Goal: Find specific page/section: Find specific page/section

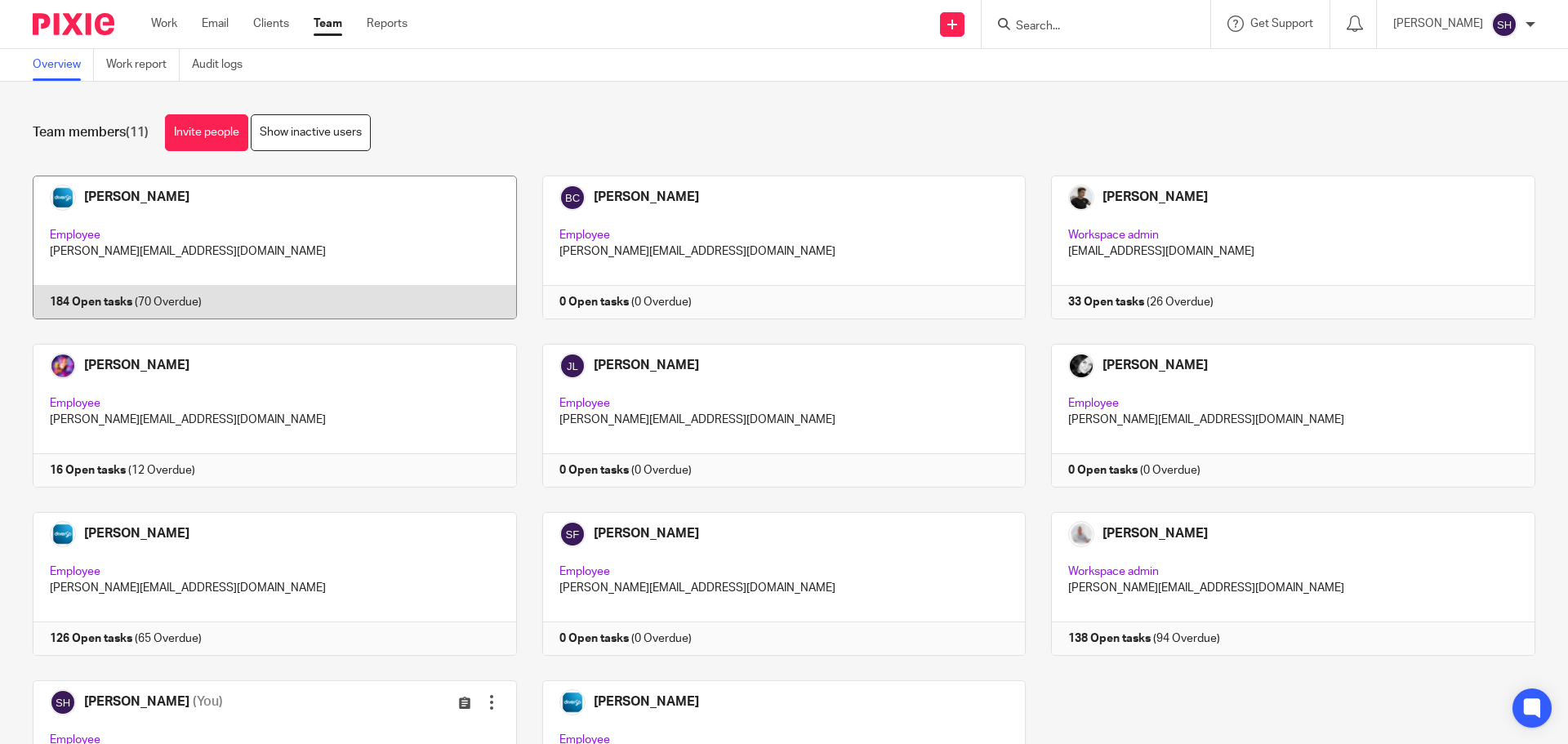
click at [362, 226] on link at bounding box center [262, 247] width 510 height 144
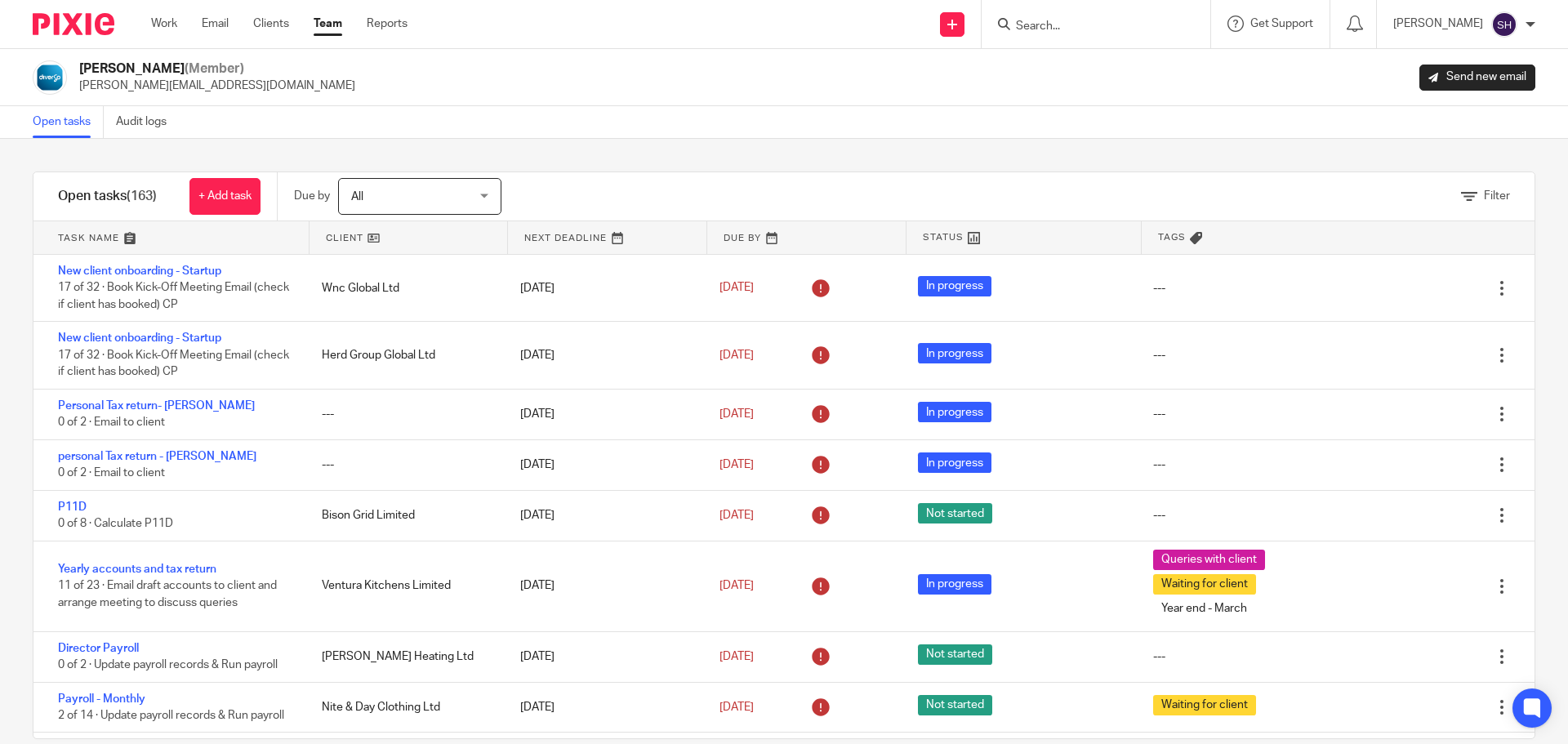
click at [1096, 26] on input "Search" at bounding box center [1088, 27] width 147 height 15
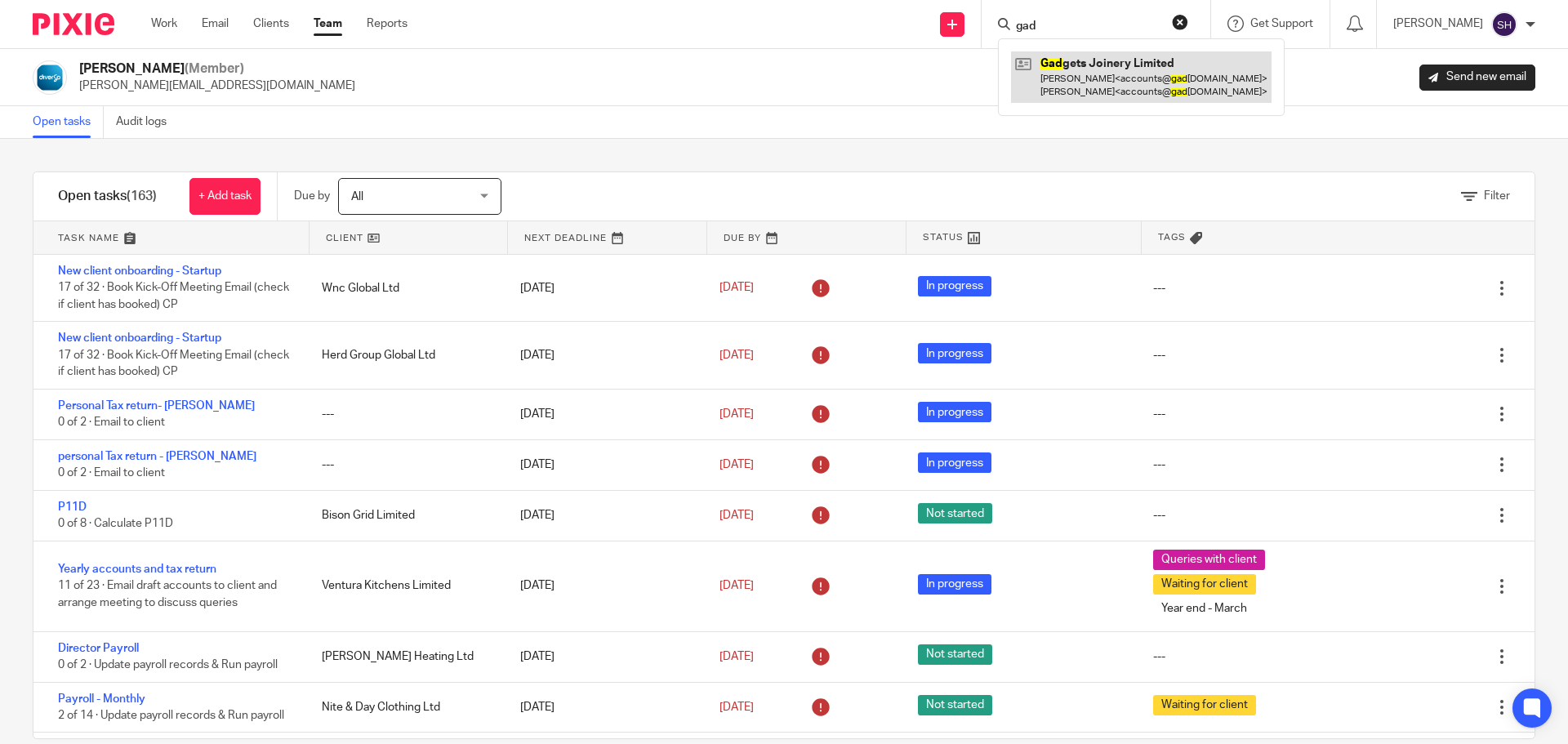
type input "gad"
click at [1095, 72] on link at bounding box center [1141, 76] width 261 height 50
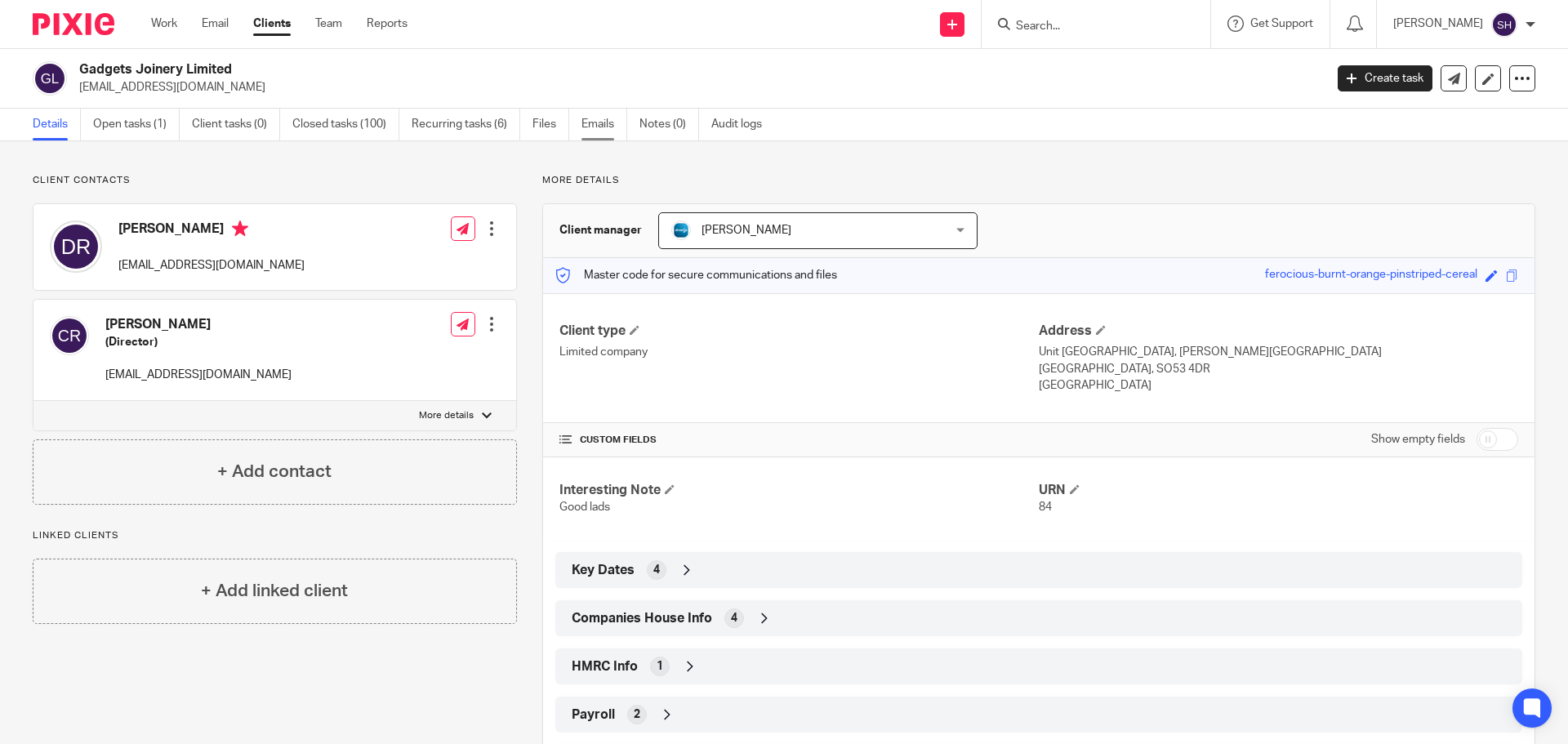
click at [582, 133] on link "Emails" at bounding box center [605, 125] width 46 height 32
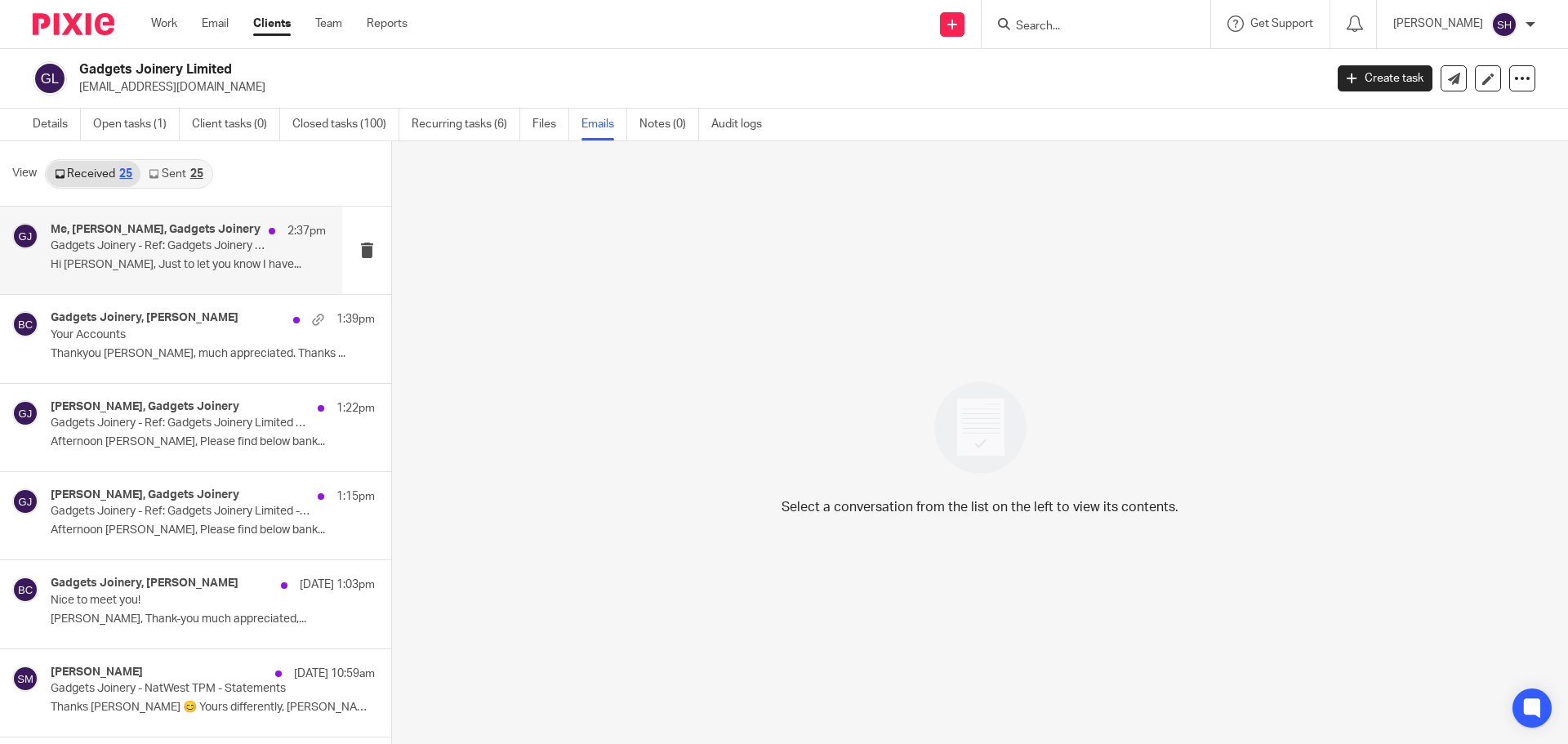
click at [170, 274] on div "Me, [PERSON_NAME], Gadgets Joinery 2:37pm Gadgets Joinery - Ref: Gadgets Joiner…" at bounding box center [187, 250] width 275 height 55
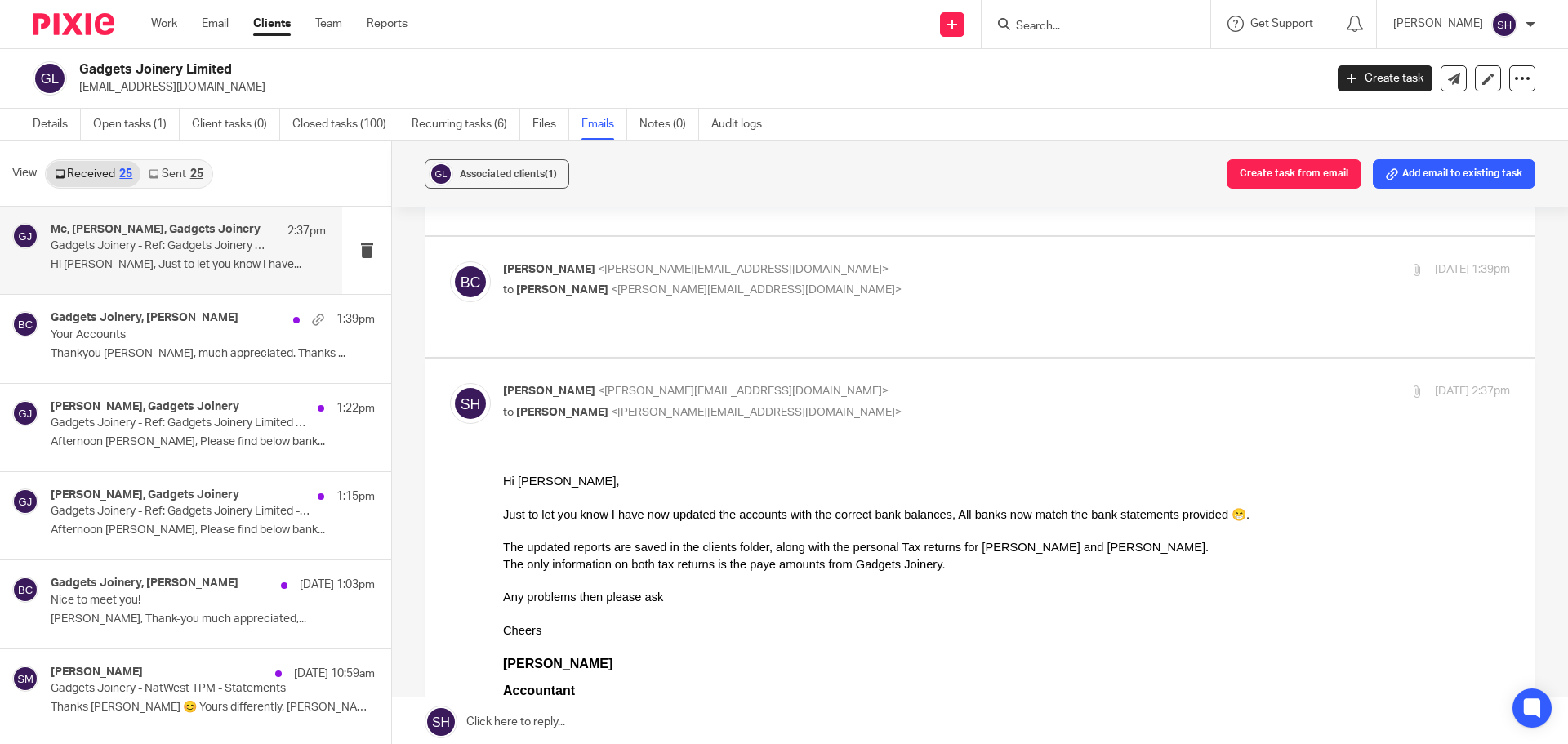
scroll to position [163, 0]
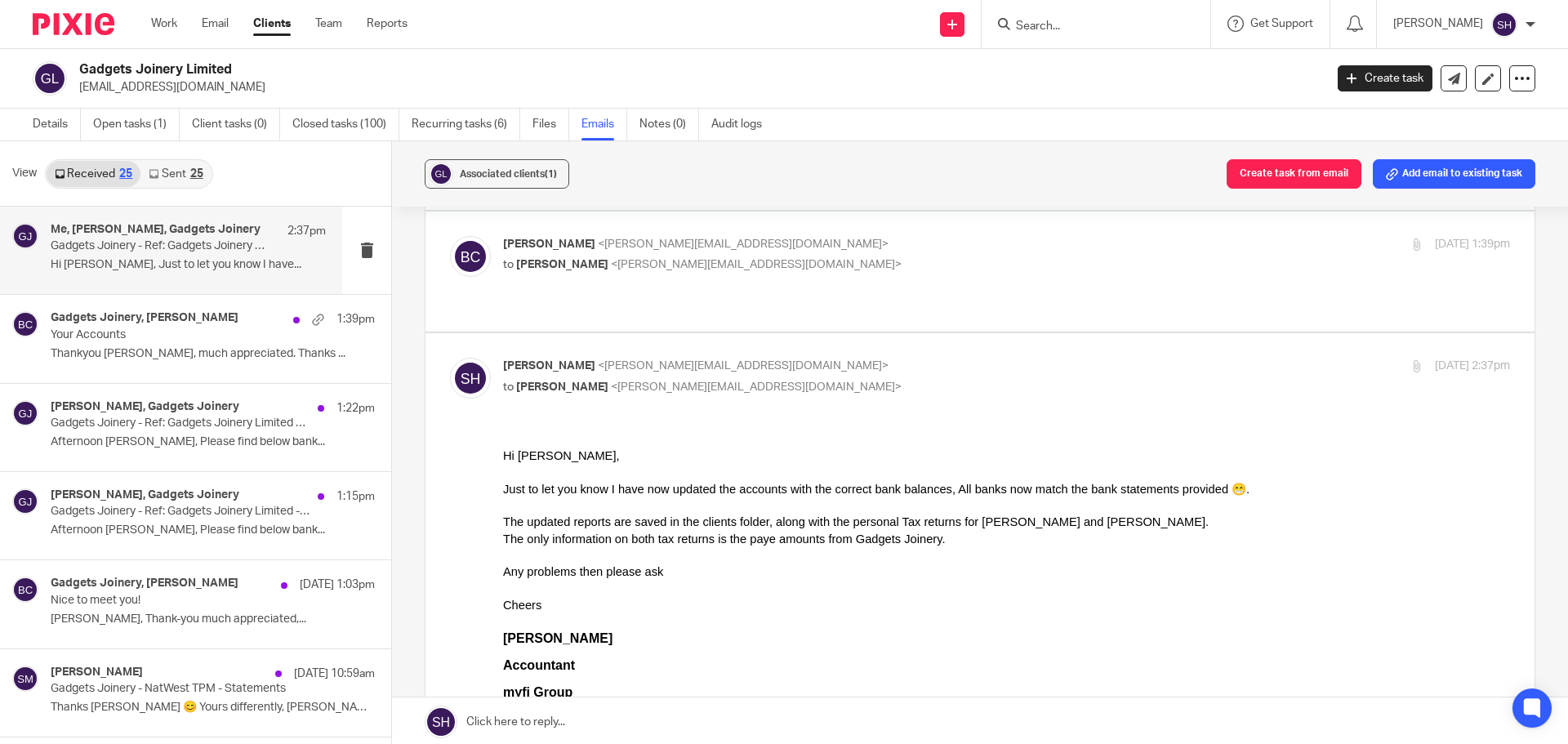
click at [1067, 27] on input "Search" at bounding box center [1088, 27] width 147 height 15
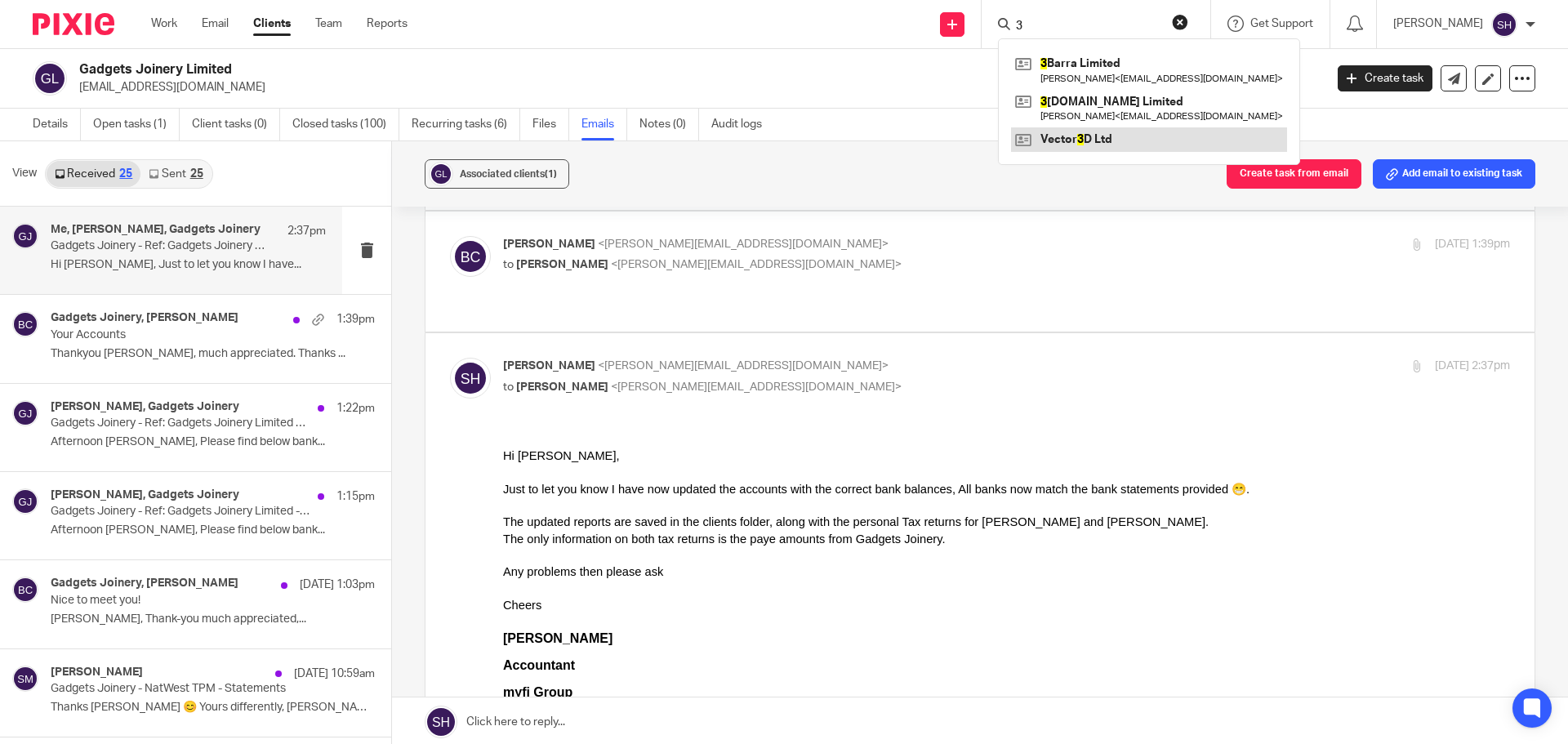
type input "3"
click at [1146, 152] on link at bounding box center [1149, 140] width 276 height 25
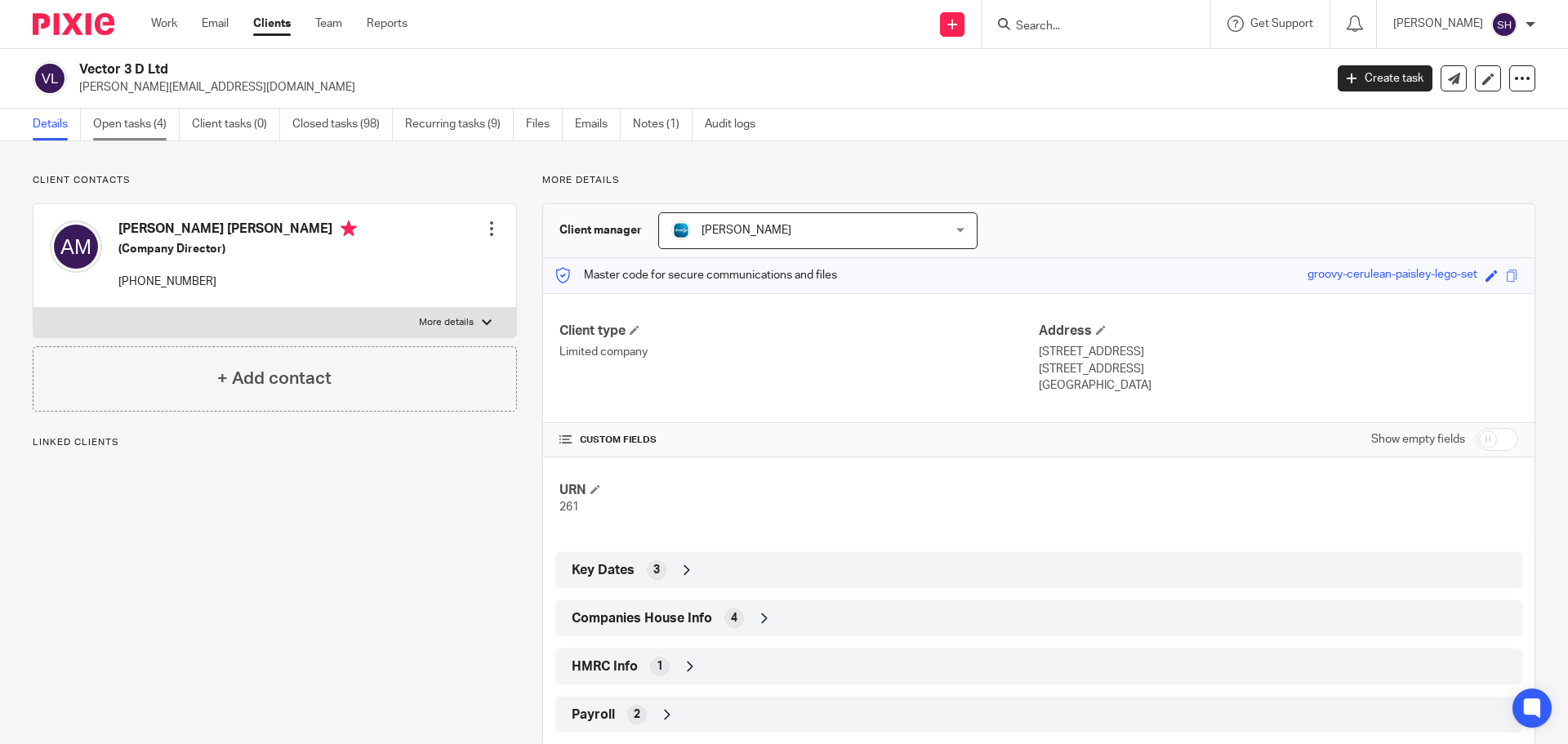
click at [135, 128] on link "Open tasks (4)" at bounding box center [136, 125] width 87 height 32
